Goal: Register for event/course

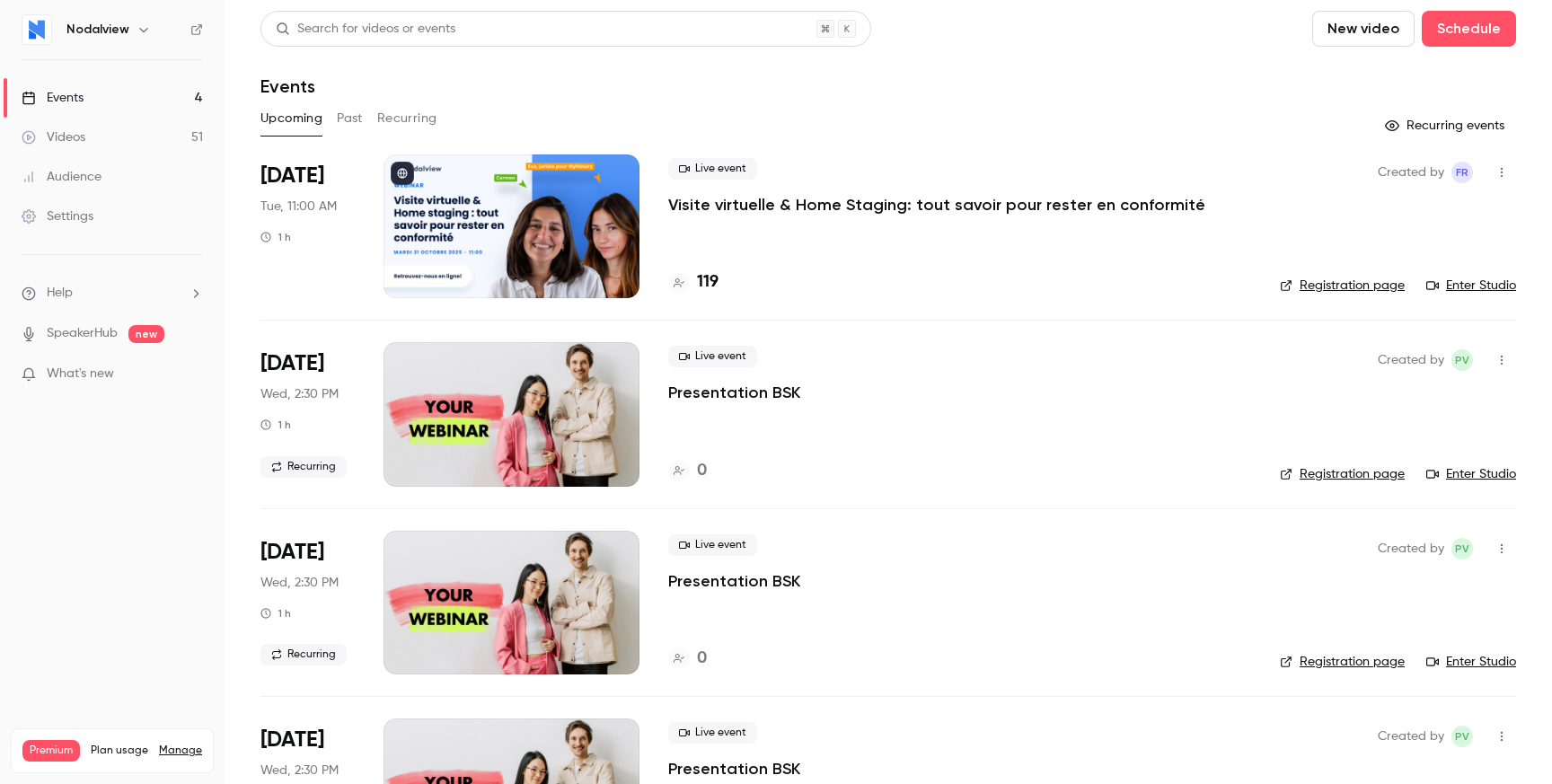
click at [856, 201] on p "Visite virtuelle & Home Staging: tout savoir pour rester en conformité" at bounding box center [936, 204] width 537 height 22
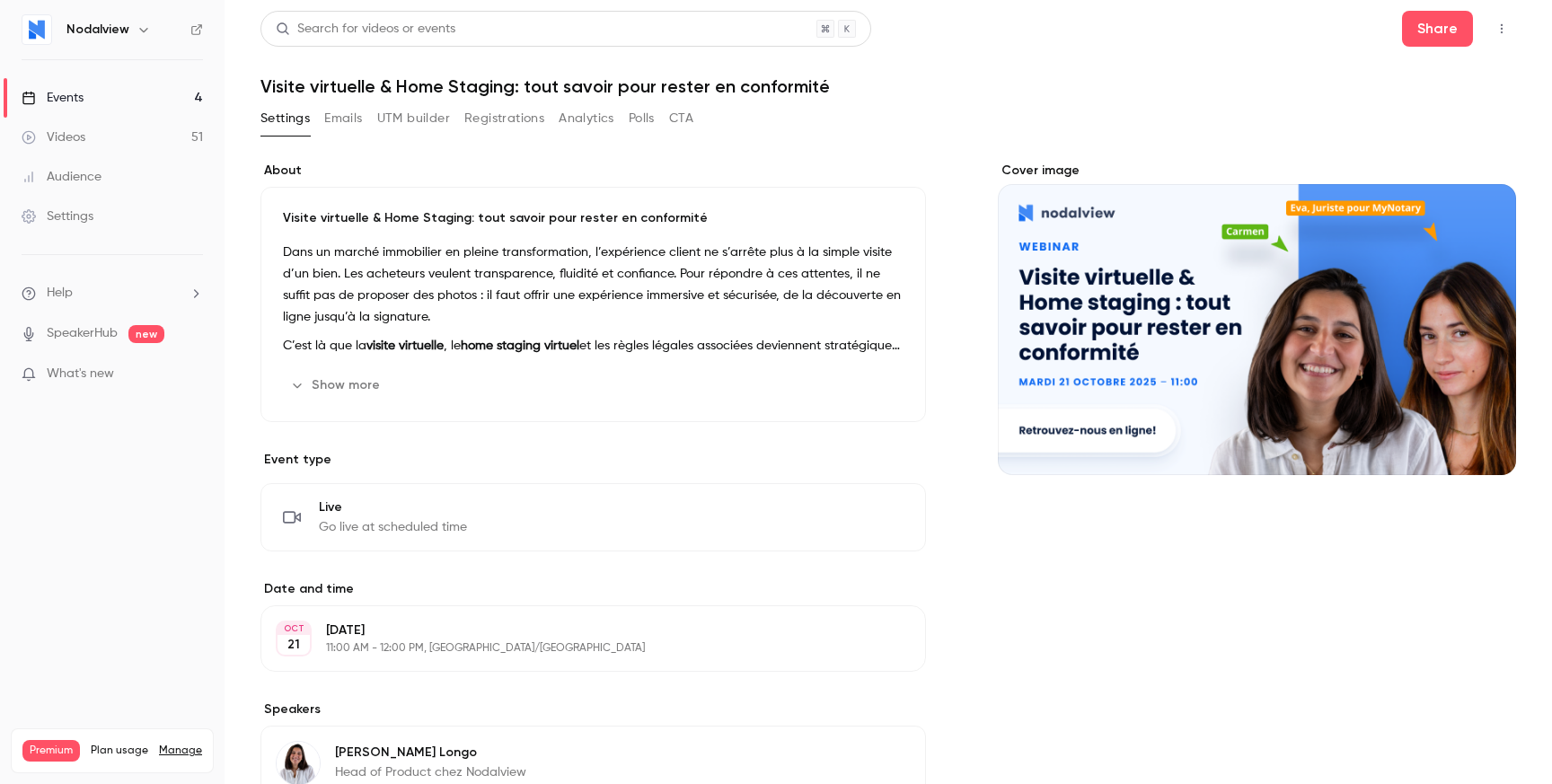
click at [506, 98] on div "Search for videos or events Share Visite virtuelle & Home Staging: tout savoir …" at bounding box center [888, 537] width 1256 height 1054
click at [510, 117] on button "Registrations" at bounding box center [504, 119] width 80 height 29
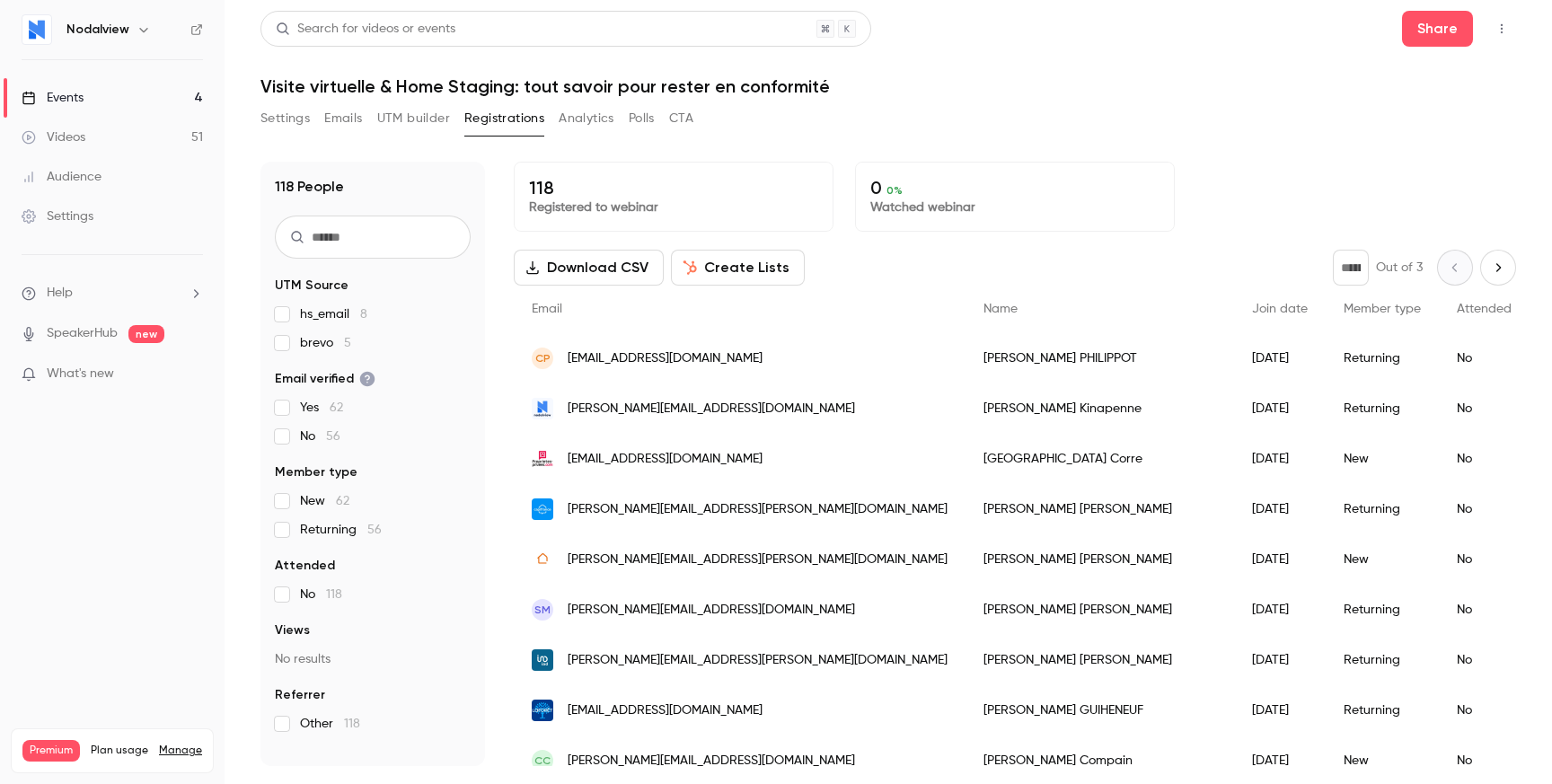
scroll to position [3, 0]
